Goal: Information Seeking & Learning: Learn about a topic

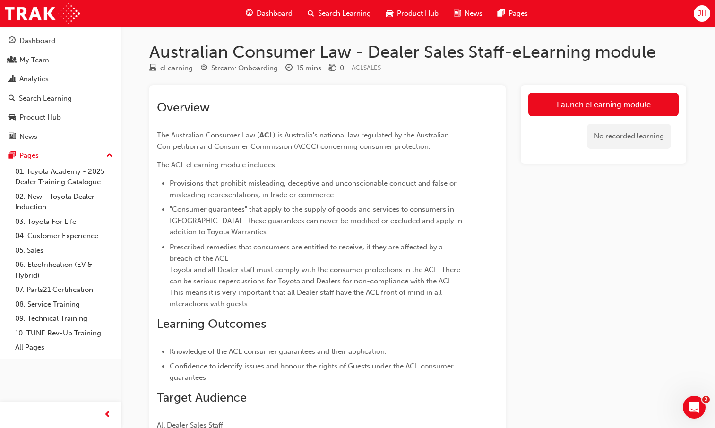
click at [321, 11] on span "Search Learning" at bounding box center [344, 13] width 53 height 11
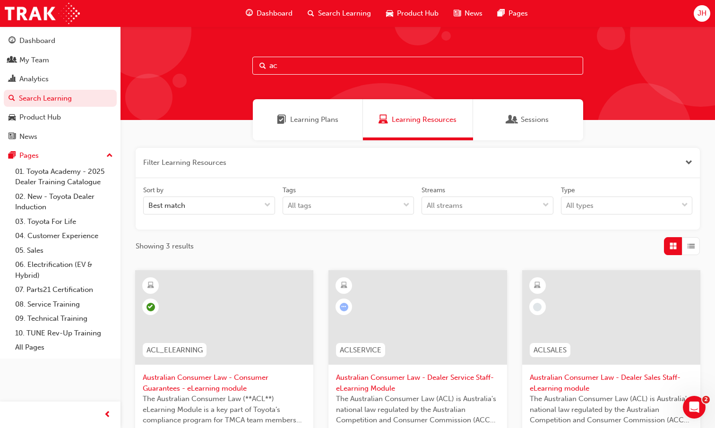
type input "a"
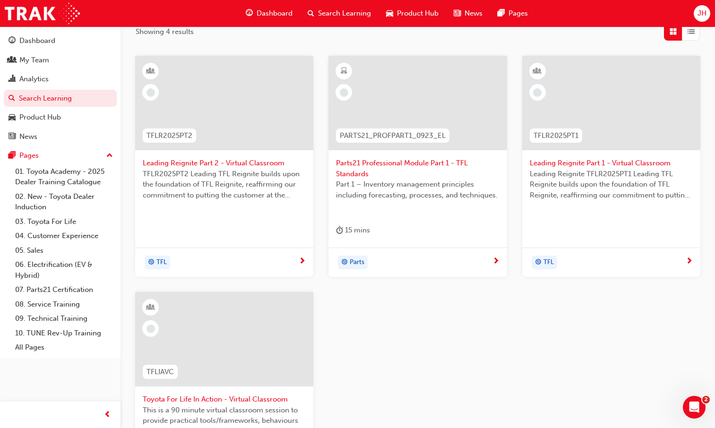
scroll to position [222, 0]
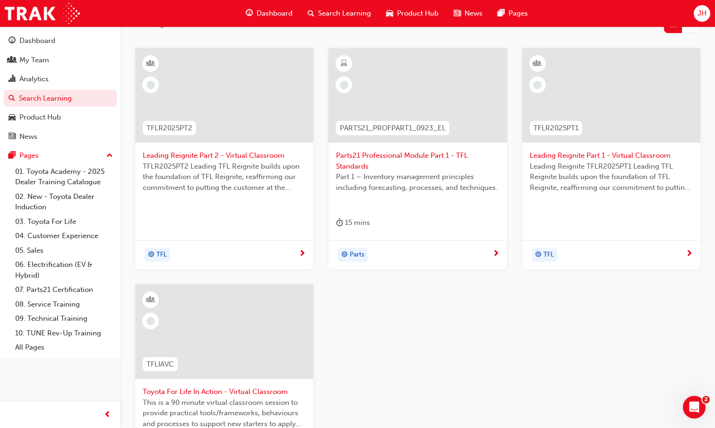
type input "tfl"
